Goal: Task Accomplishment & Management: Manage account settings

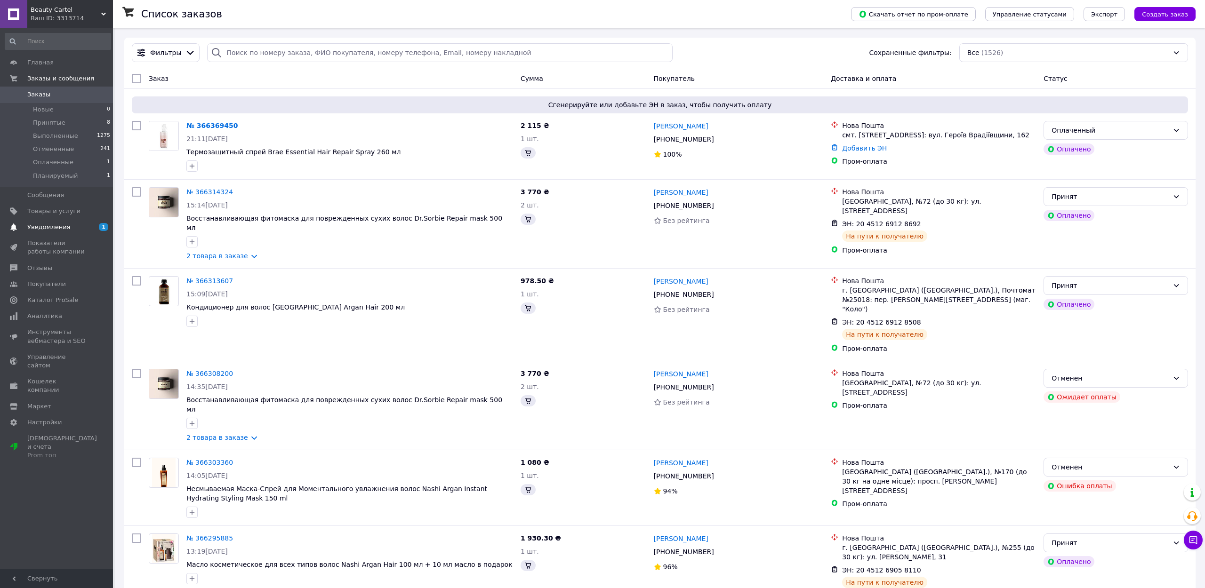
click at [60, 230] on span "Уведомления" at bounding box center [48, 227] width 43 height 8
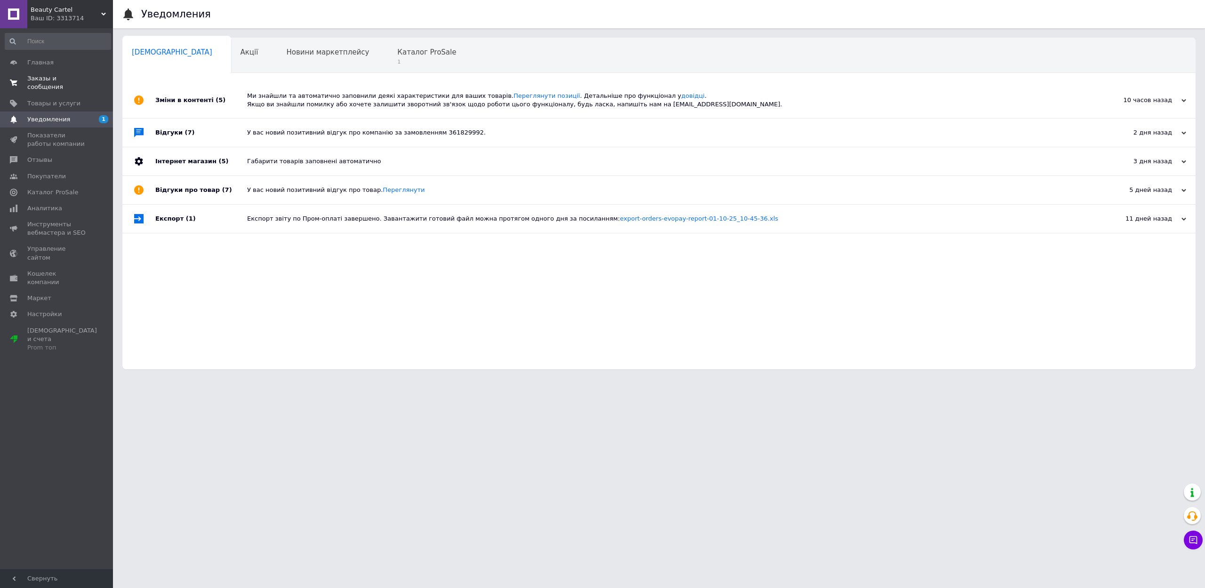
click at [24, 80] on span at bounding box center [13, 82] width 27 height 17
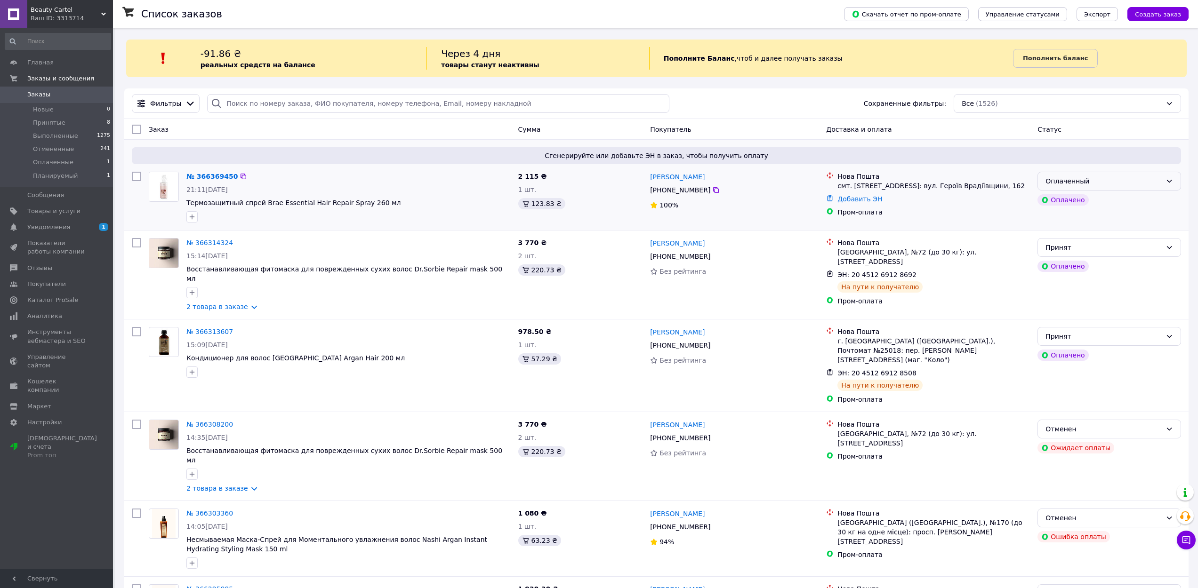
click at [1086, 181] on div "Оплаченный" at bounding box center [1103, 181] width 116 height 10
click at [1056, 200] on li "Принят" at bounding box center [1109, 201] width 143 height 17
click at [1103, 180] on div "Принят" at bounding box center [1103, 181] width 116 height 10
click at [1063, 254] on li "Планируемый" at bounding box center [1109, 252] width 143 height 17
click at [59, 177] on span "Планируемый" at bounding box center [55, 176] width 45 height 8
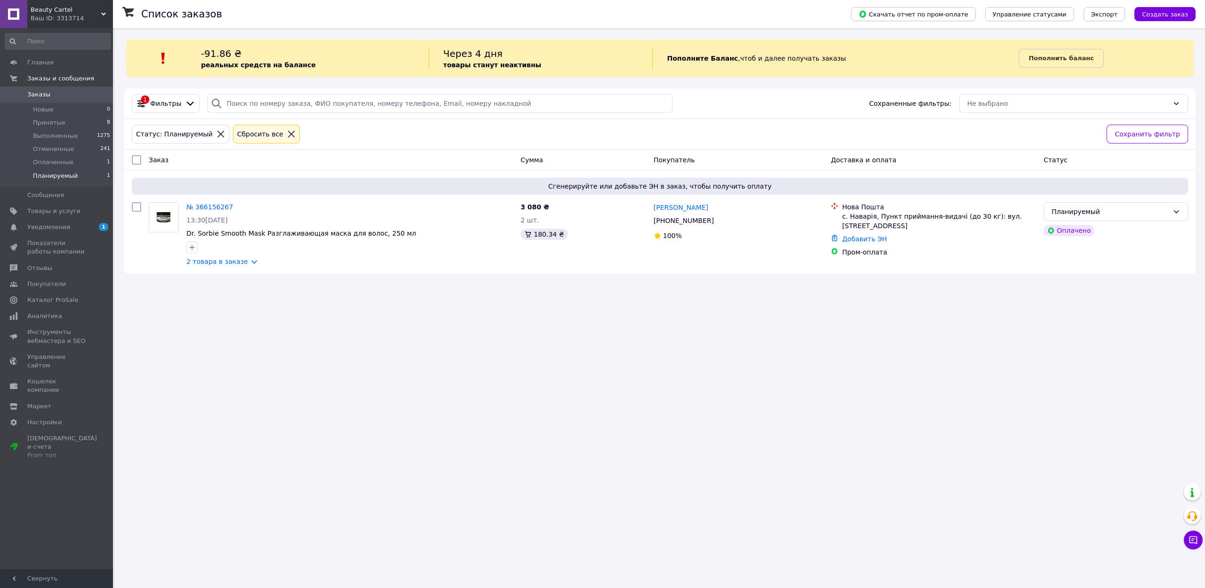
click at [54, 176] on span "Планируемый" at bounding box center [55, 176] width 45 height 8
click at [40, 108] on span "Новые" at bounding box center [43, 109] width 21 height 8
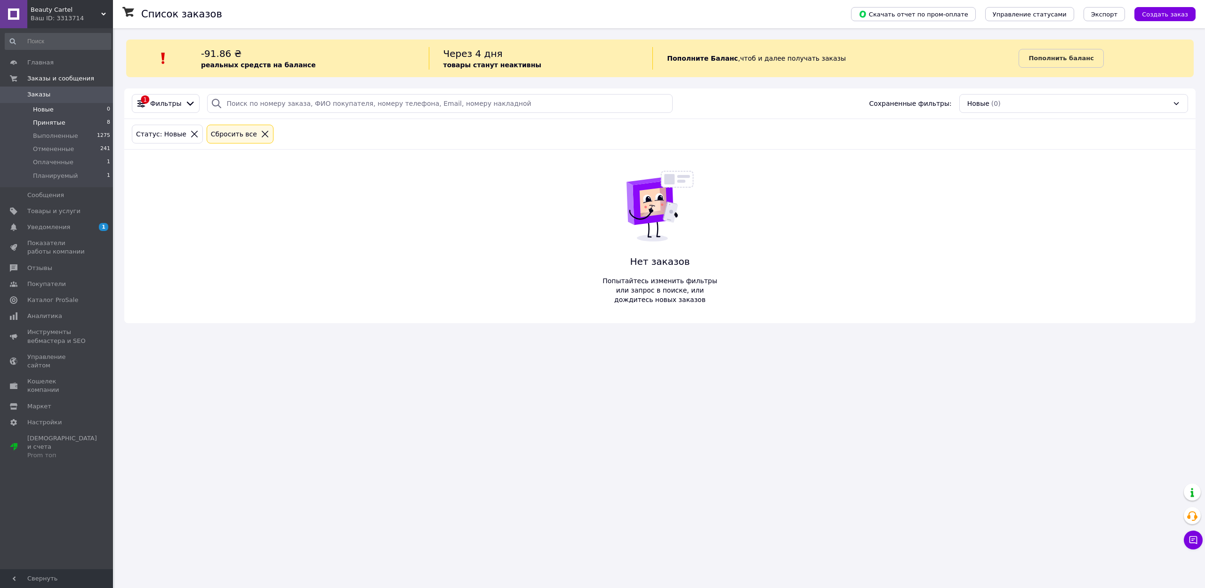
click at [42, 125] on span "Принятые" at bounding box center [49, 123] width 32 height 8
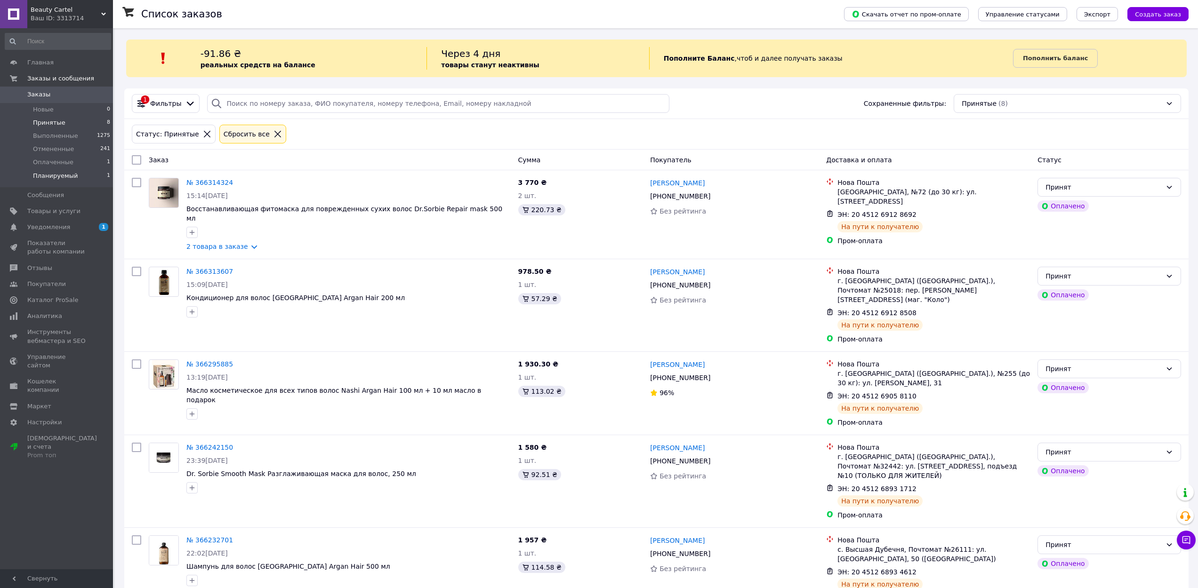
click at [48, 181] on li "Планируемый 1" at bounding box center [58, 178] width 116 height 18
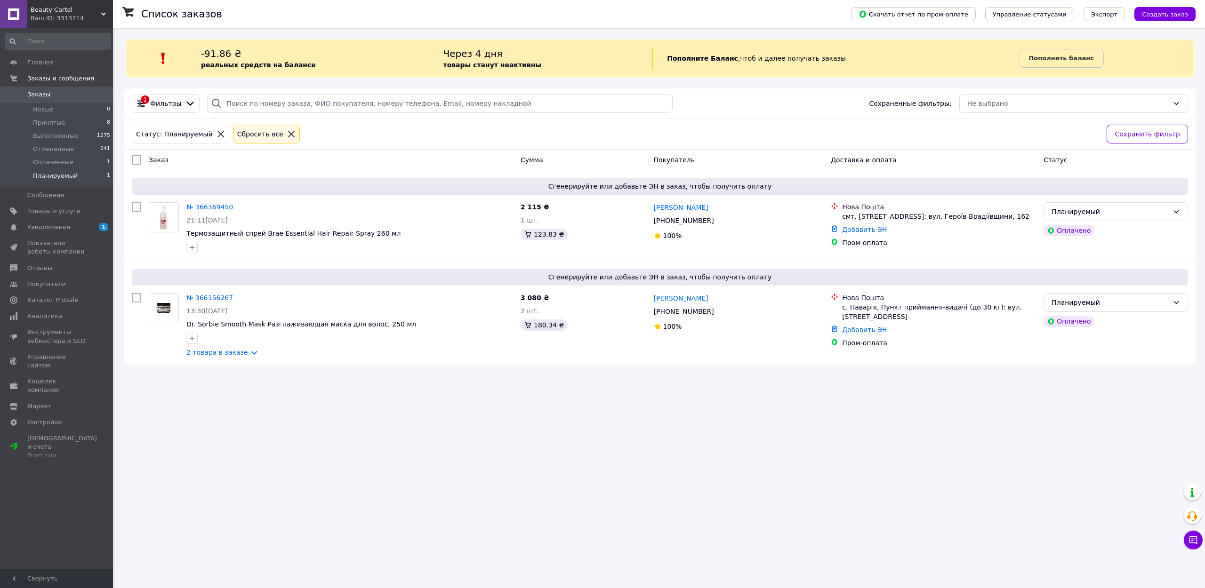
click at [42, 98] on span "Заказы" at bounding box center [38, 94] width 23 height 8
